Goal: Navigation & Orientation: Find specific page/section

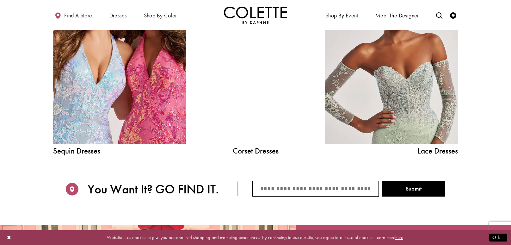
scroll to position [759, 0]
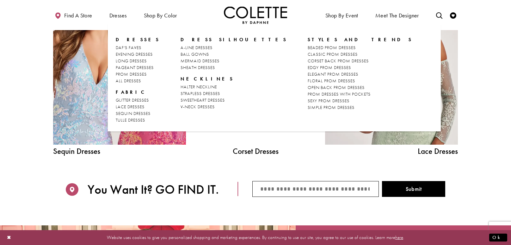
click at [122, 39] on span "Dresses" at bounding box center [138, 39] width 44 height 6
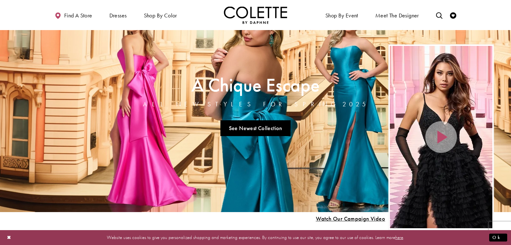
scroll to position [27, 0]
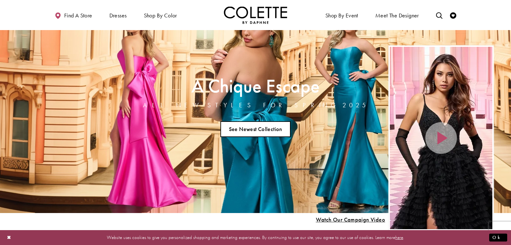
click at [239, 132] on link "See Newest Collection" at bounding box center [256, 129] width 70 height 16
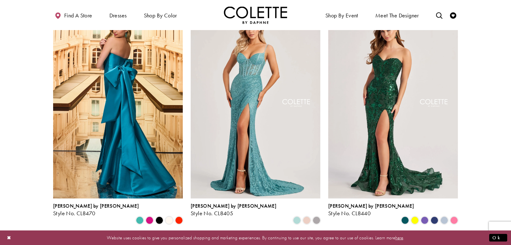
scroll to position [182, 0]
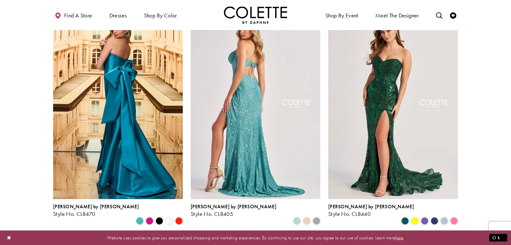
click at [290, 75] on img "Visit Colette by Daphne Style No. CL8405 Page" at bounding box center [256, 104] width 130 height 189
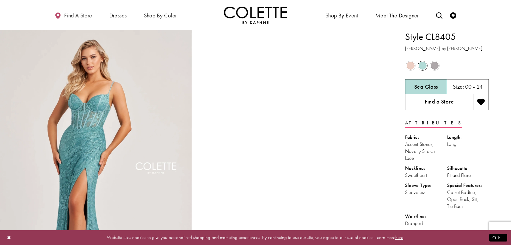
click at [453, 105] on link "Find a Store" at bounding box center [439, 102] width 68 height 16
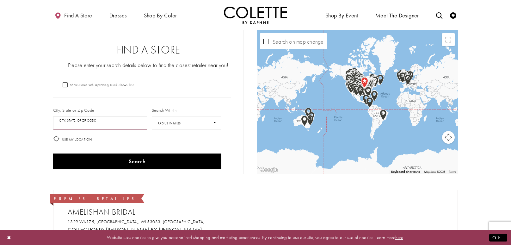
click at [103, 122] on input "City, State, or ZIP Code" at bounding box center [100, 122] width 94 height 13
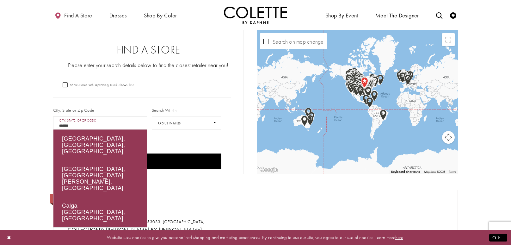
click at [53, 153] on button "Search" at bounding box center [137, 161] width 168 height 16
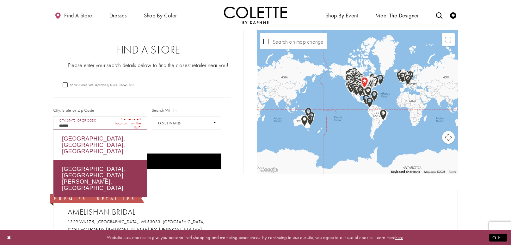
click at [66, 145] on div "Calgary, AB, Canada" at bounding box center [99, 145] width 93 height 30
type input "**********"
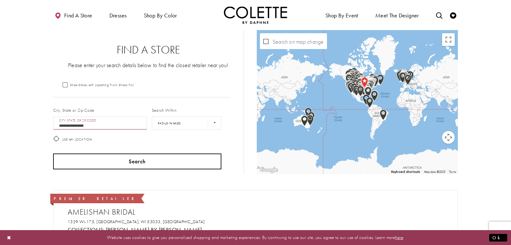
click at [84, 158] on button "Search" at bounding box center [137, 161] width 168 height 16
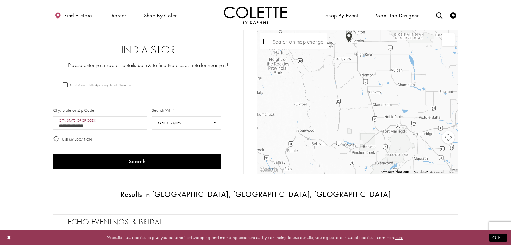
drag, startPoint x: 307, startPoint y: 83, endPoint x: 372, endPoint y: 169, distance: 108.2
click at [372, 169] on div "Map with store locations" at bounding box center [357, 102] width 201 height 144
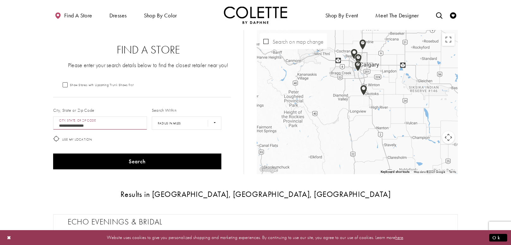
drag, startPoint x: 371, startPoint y: 85, endPoint x: 382, endPoint y: 137, distance: 52.8
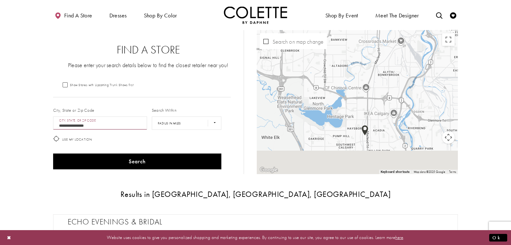
drag, startPoint x: 383, startPoint y: 145, endPoint x: 362, endPoint y: 64, distance: 83.0
click at [362, 64] on div "Map with store locations" at bounding box center [357, 102] width 201 height 144
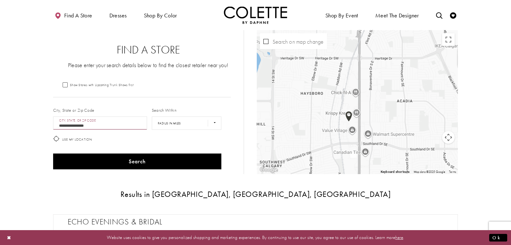
click at [352, 116] on img "Map with store locations" at bounding box center [349, 117] width 12 height 16
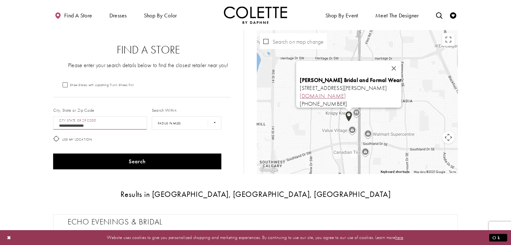
click at [315, 92] on link "durandbridal.com" at bounding box center [323, 95] width 46 height 7
